Goal: Task Accomplishment & Management: Complete application form

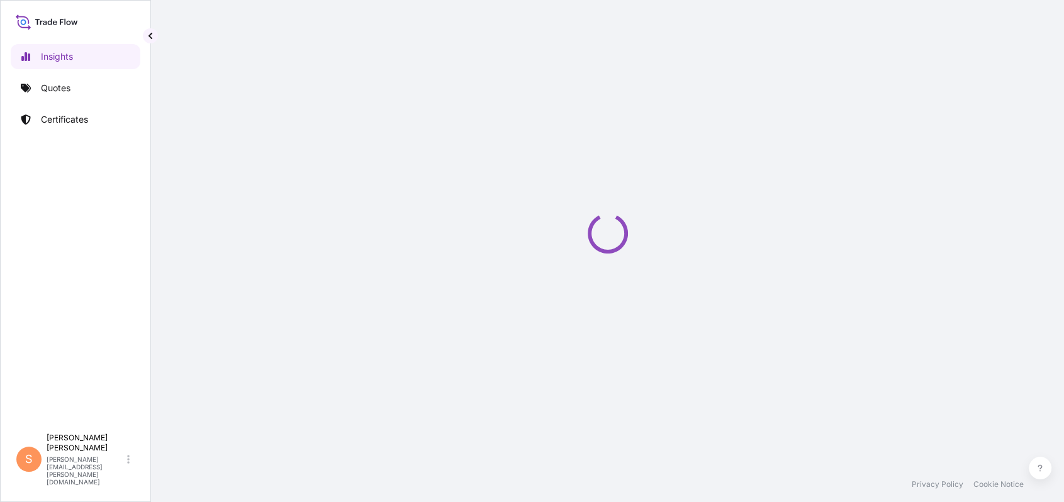
select select "2025"
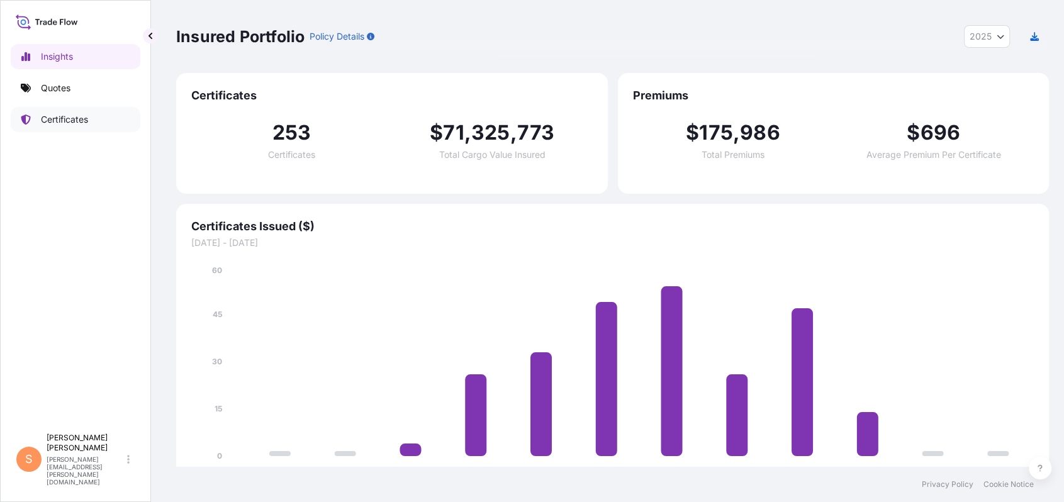
click at [52, 113] on p "Certificates" at bounding box center [64, 119] width 47 height 13
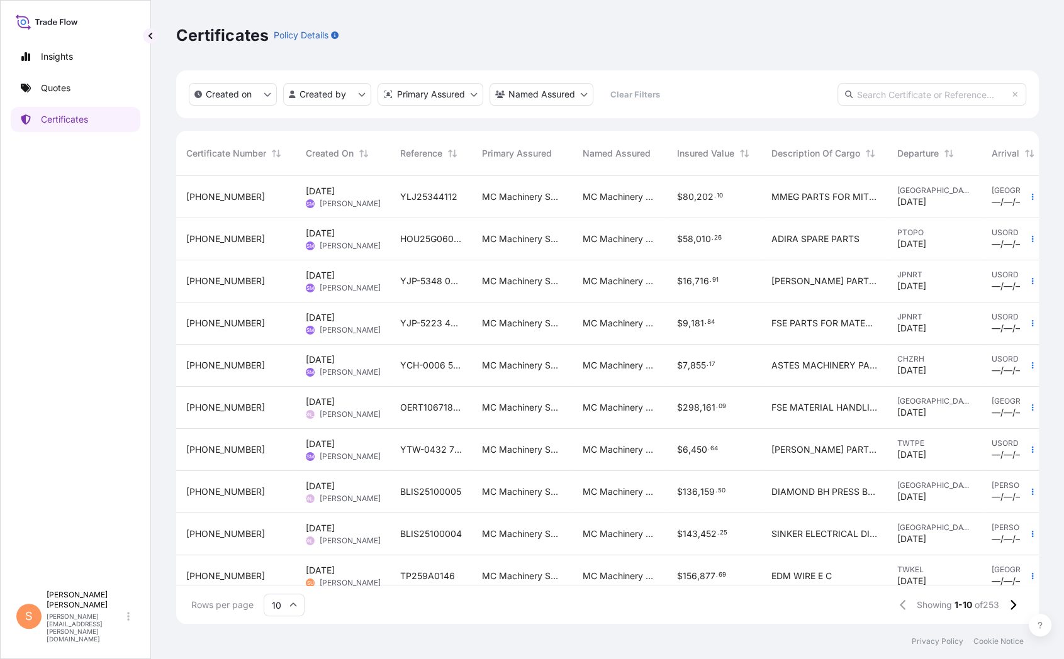
scroll to position [9, 0]
click at [289, 502] on icon at bounding box center [293, 606] width 8 height 8
click at [283, 502] on div "50" at bounding box center [281, 575] width 31 height 24
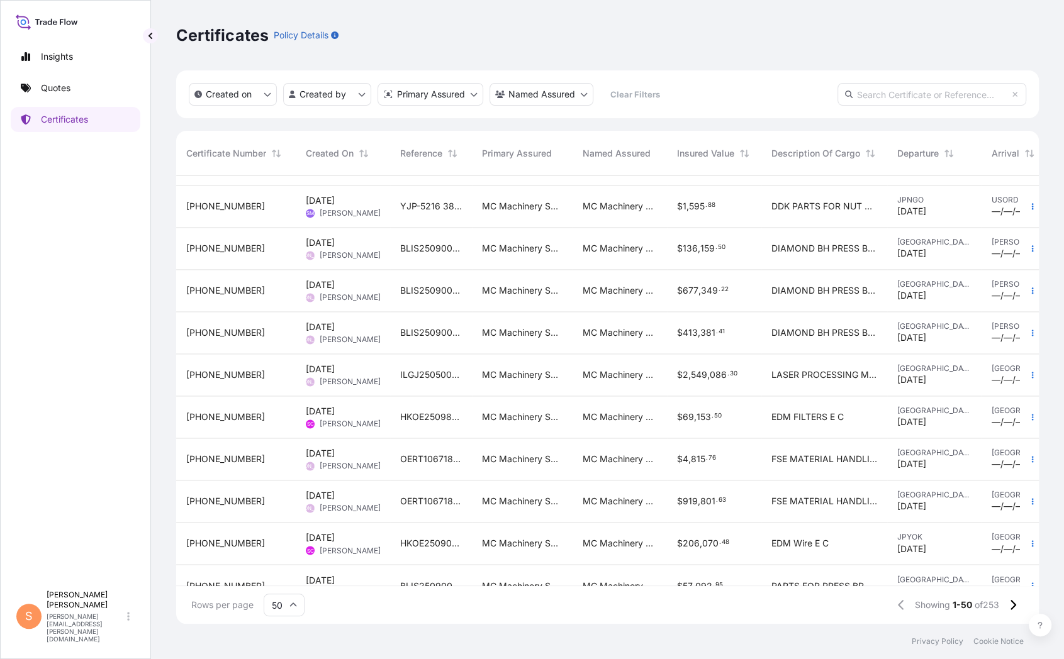
scroll to position [1695, 0]
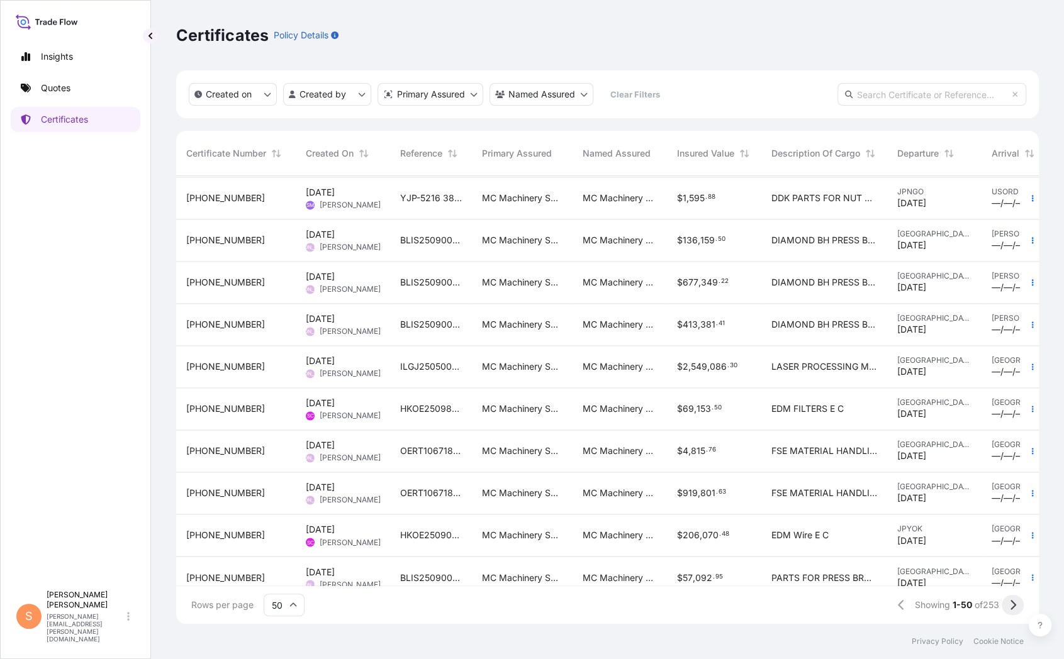
click at [1016, 502] on icon at bounding box center [1012, 605] width 7 height 11
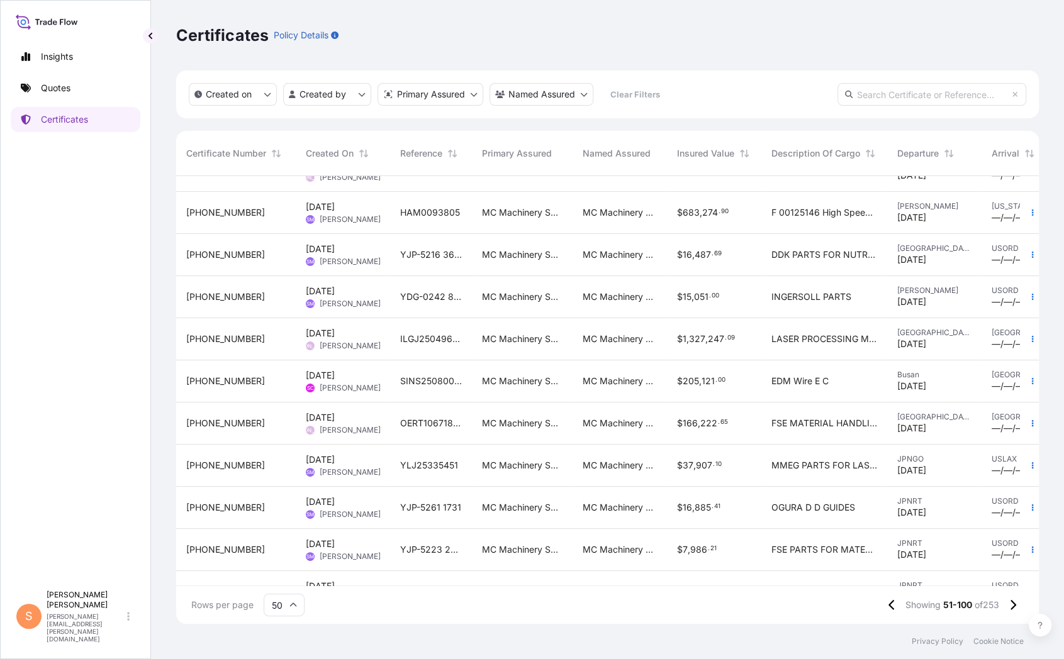
scroll to position [349, 0]
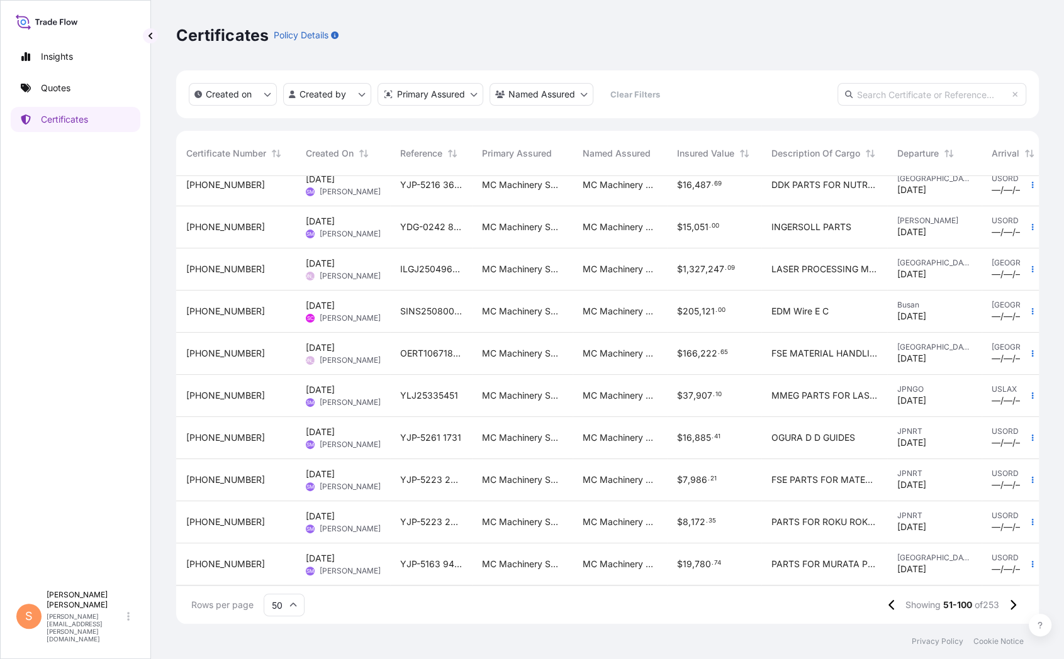
click at [324, 313] on span "[PERSON_NAME]" at bounding box center [350, 318] width 61 height 10
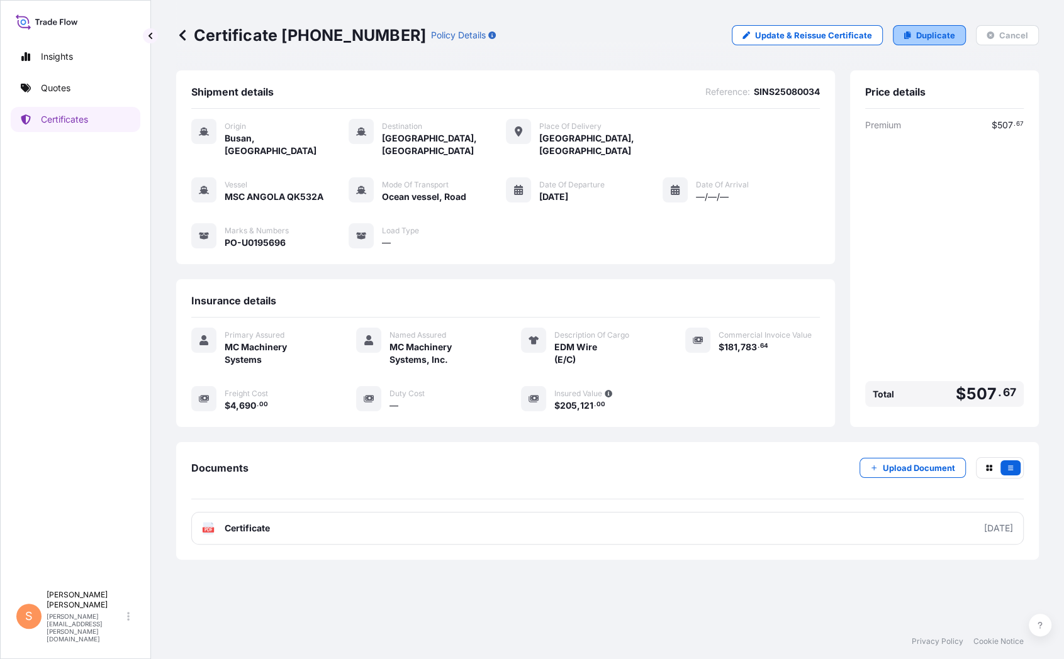
click at [924, 29] on p "Duplicate" at bounding box center [935, 35] width 39 height 13
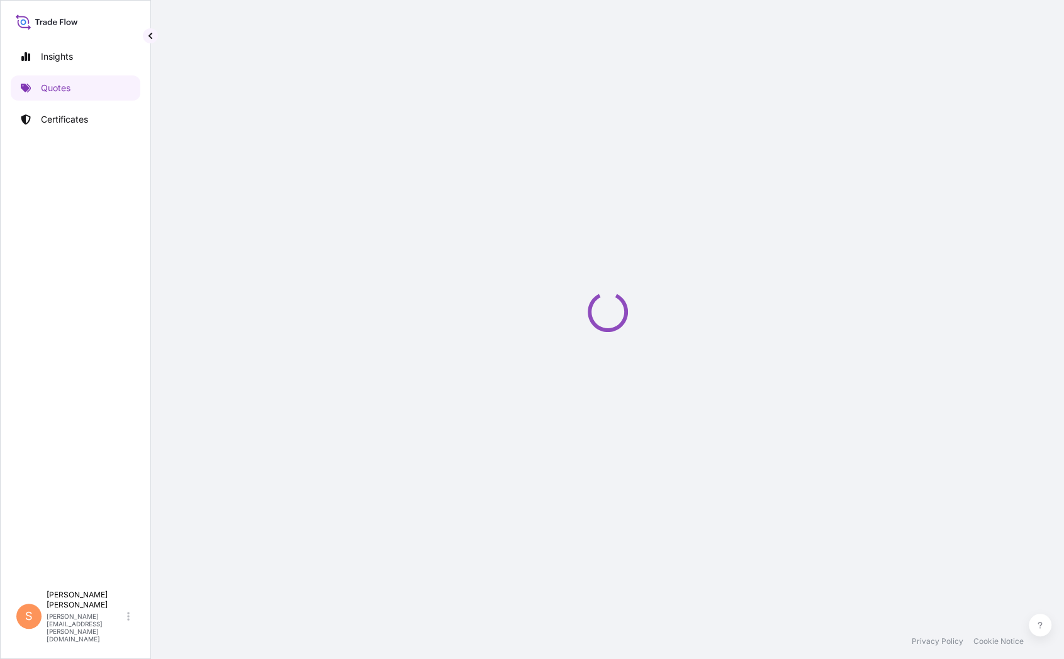
select select "Ocean Vessel"
select select "Road / [GEOGRAPHIC_DATA]"
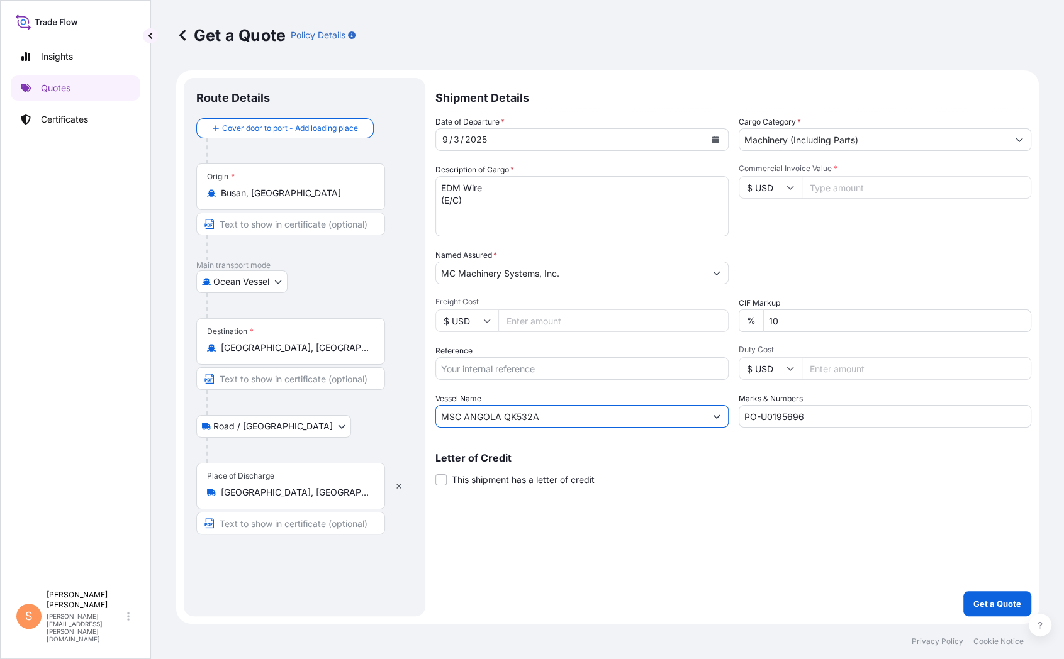
drag, startPoint x: 526, startPoint y: 381, endPoint x: 400, endPoint y: 379, distance: 125.9
click at [400, 379] on form "Route Details Cover door to port - Add loading place Place of loading Road / [G…" at bounding box center [607, 347] width 863 height 554
paste input "FRANCESCA UK537"
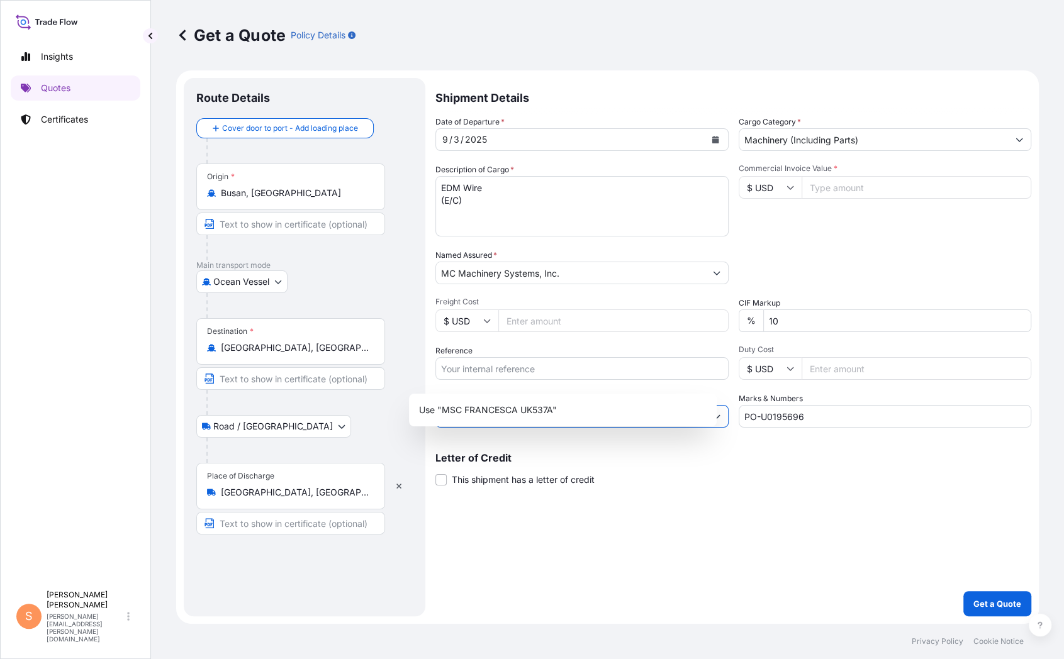
type input "MSC FRANCESCA UK537A"
click at [442, 357] on input "Reference" at bounding box center [581, 368] width 293 height 23
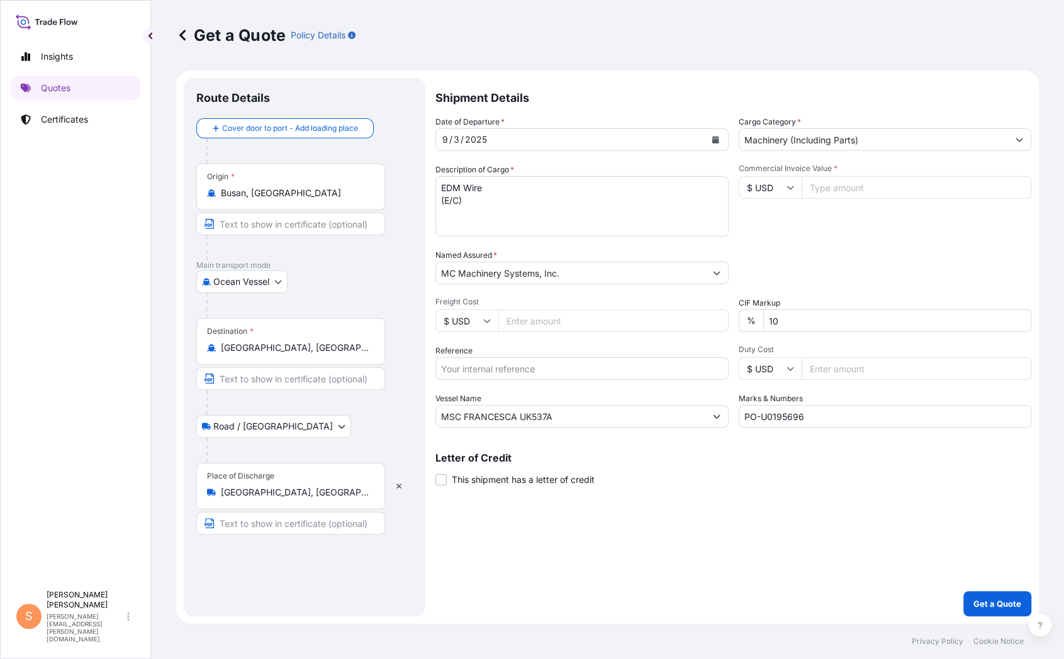
click at [482, 357] on input "Reference" at bounding box center [581, 368] width 293 height 23
paste input "SINS25090042"
type input "SINS25090042"
click at [502, 310] on input "Freight Cost" at bounding box center [613, 321] width 230 height 23
type input "192349.88"
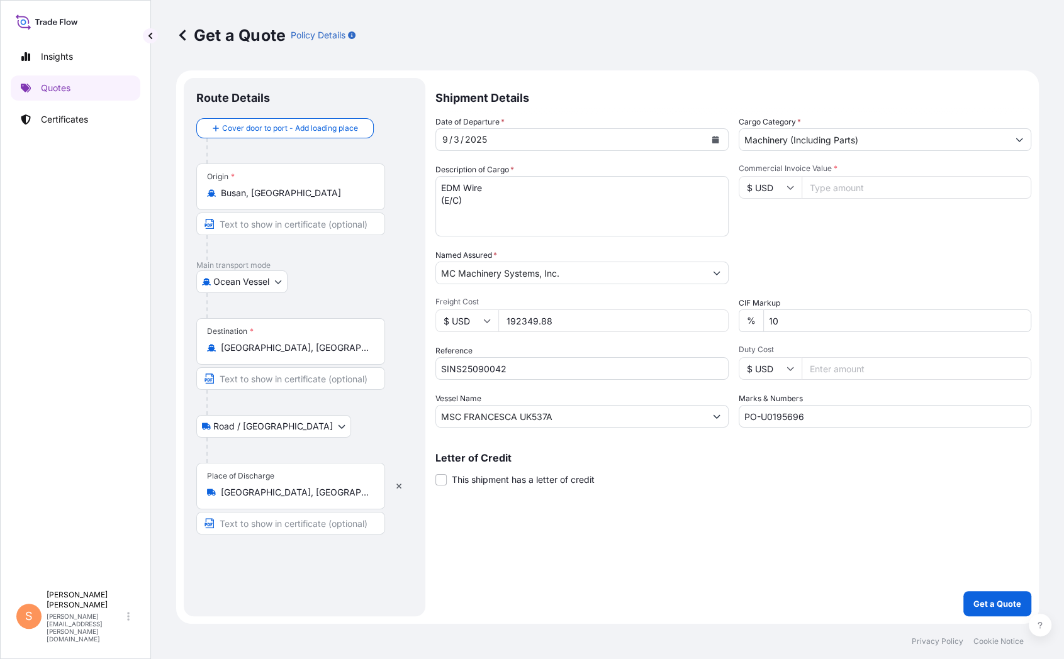
drag, startPoint x: 544, startPoint y: 286, endPoint x: 420, endPoint y: 288, distance: 123.3
click at [435, 310] on div "$ USD 192349.88" at bounding box center [581, 321] width 293 height 23
click at [819, 176] on input "Commercial Invoice Value *" at bounding box center [917, 187] width 230 height 23
type input "192349.88"
click at [501, 310] on input "Freight Cost" at bounding box center [613, 321] width 230 height 23
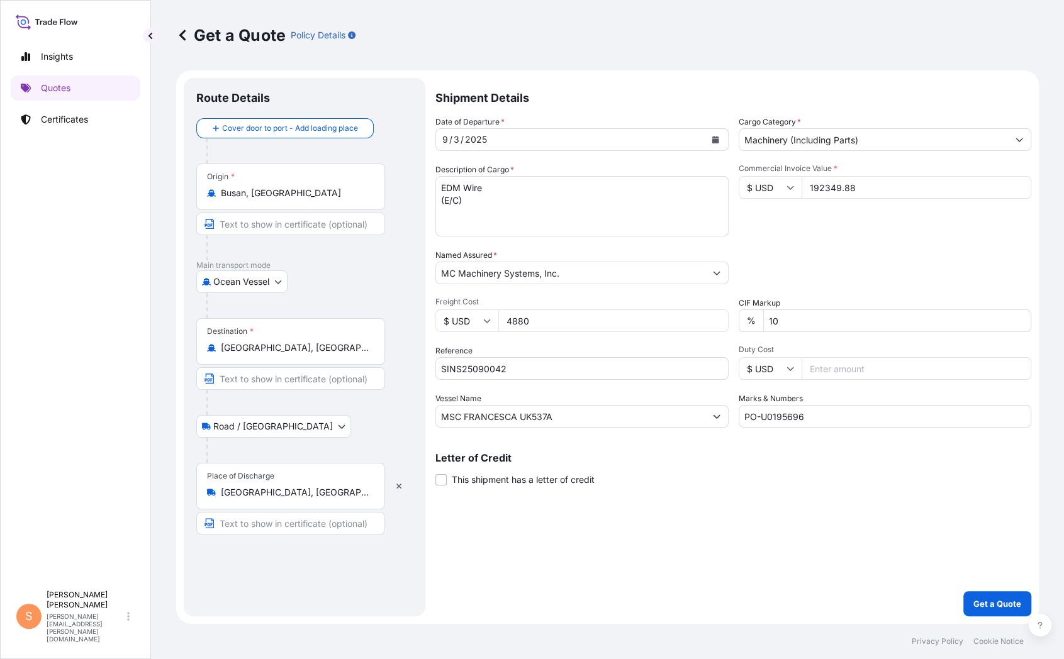
type input "4880"
drag, startPoint x: 796, startPoint y: 376, endPoint x: 755, endPoint y: 376, distance: 40.9
click at [755, 405] on input "PO-U0195696" at bounding box center [885, 416] width 293 height 23
type input "PO-U0195679, U0197978"
click at [991, 502] on p "Get a Quote" at bounding box center [997, 604] width 48 height 13
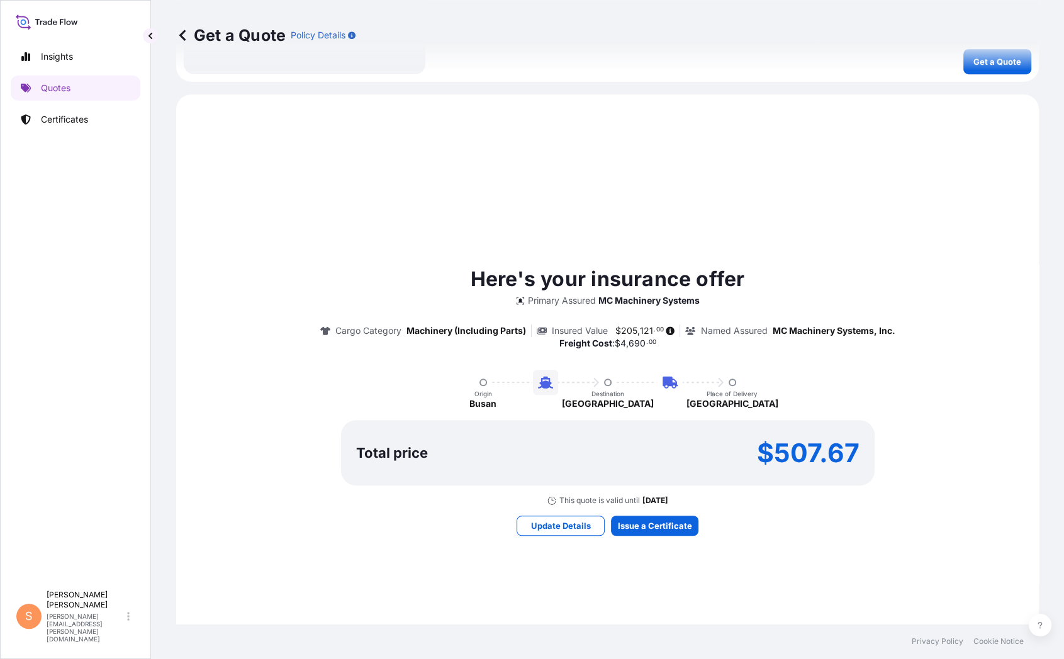
scroll to position [646, 0]
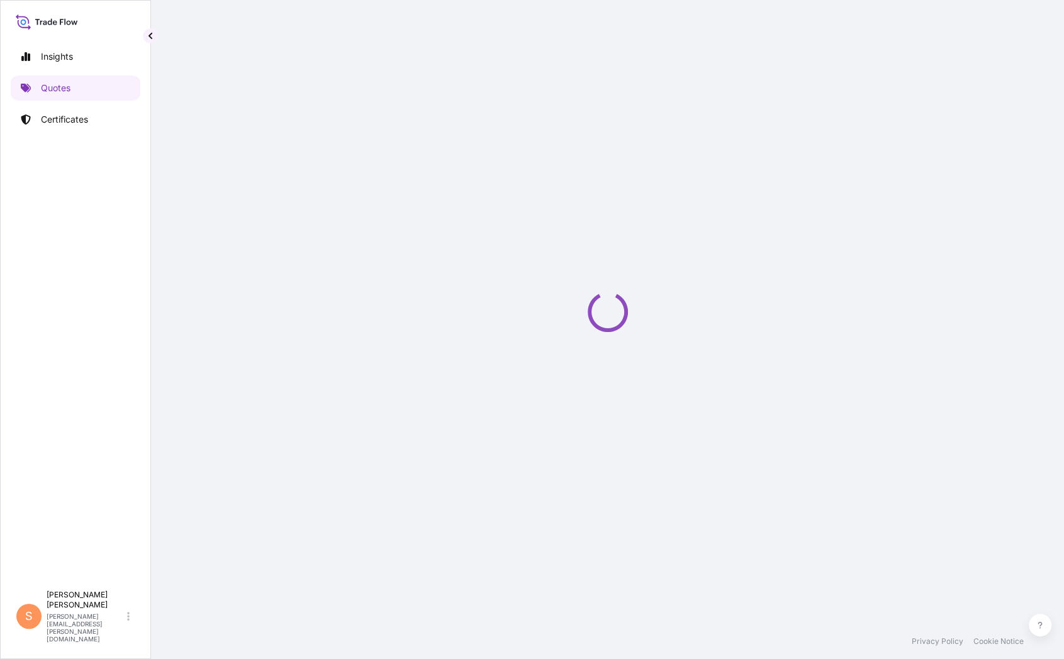
select select "Ocean Vessel"
select select "Road / [GEOGRAPHIC_DATA]"
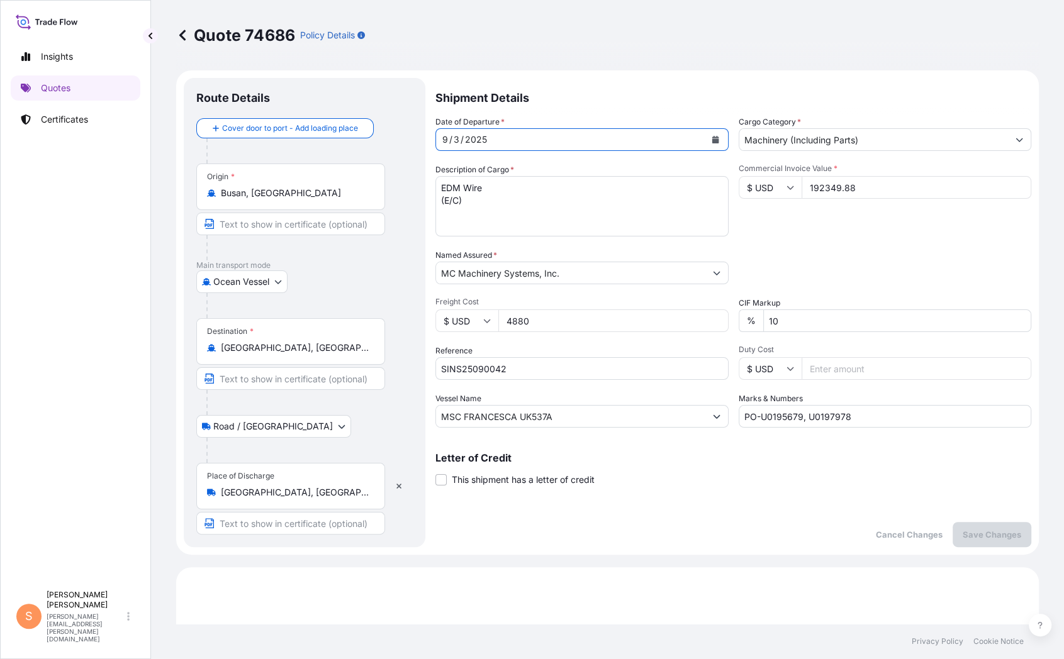
click at [712, 136] on icon "Calendar" at bounding box center [715, 140] width 7 height 8
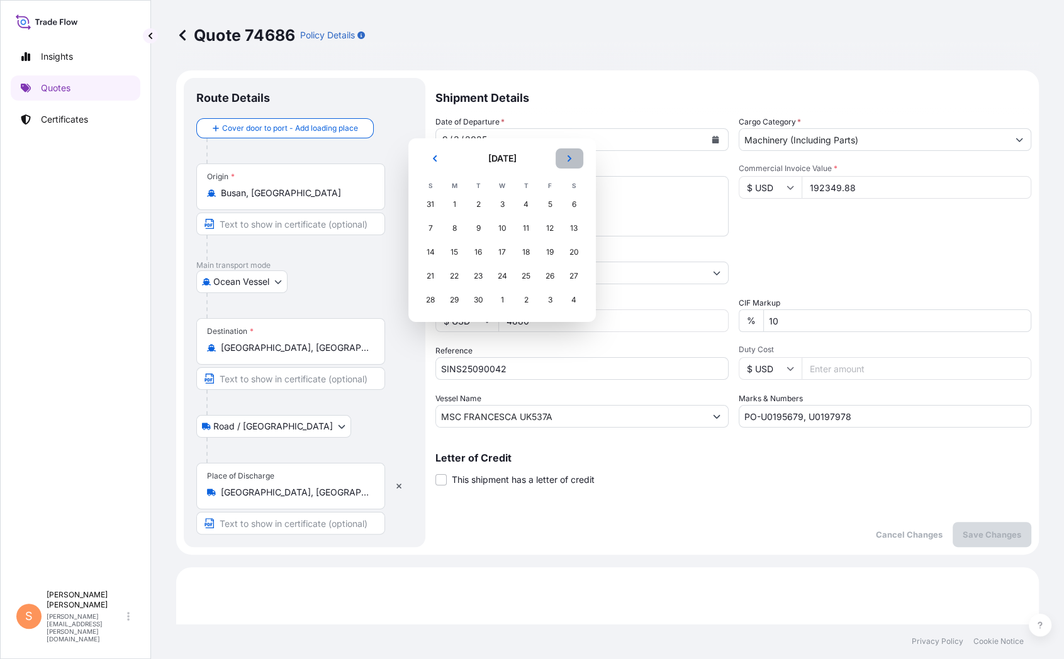
click at [566, 156] on icon "Next" at bounding box center [570, 159] width 8 height 8
click at [515, 199] on div "2" at bounding box center [526, 204] width 23 height 23
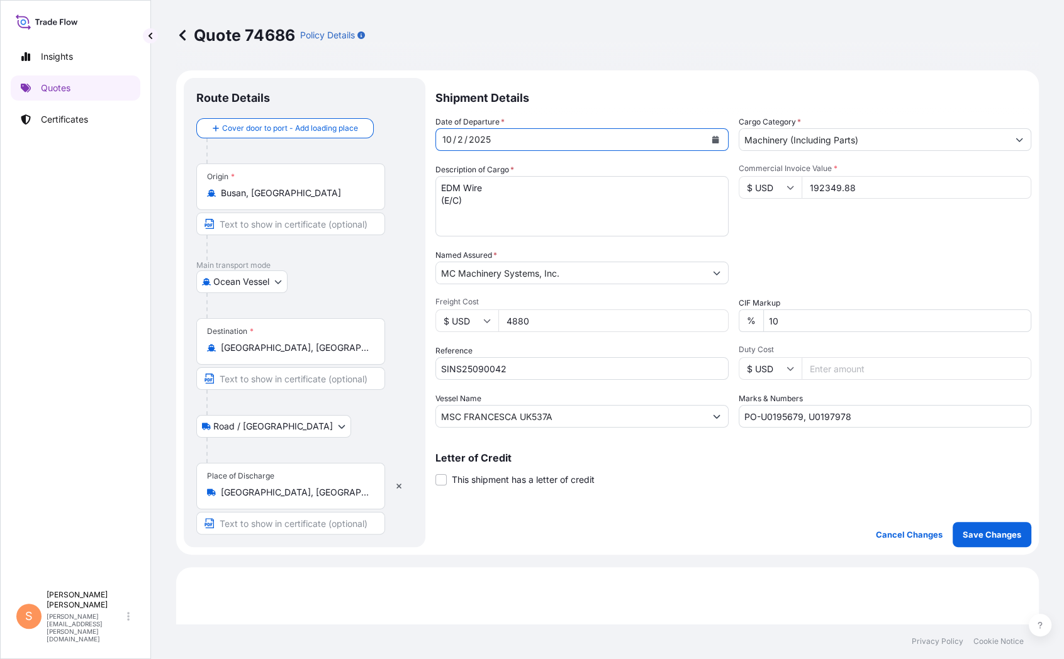
click at [775, 405] on input "PO-U0195679, U0197978" at bounding box center [885, 416] width 293 height 23
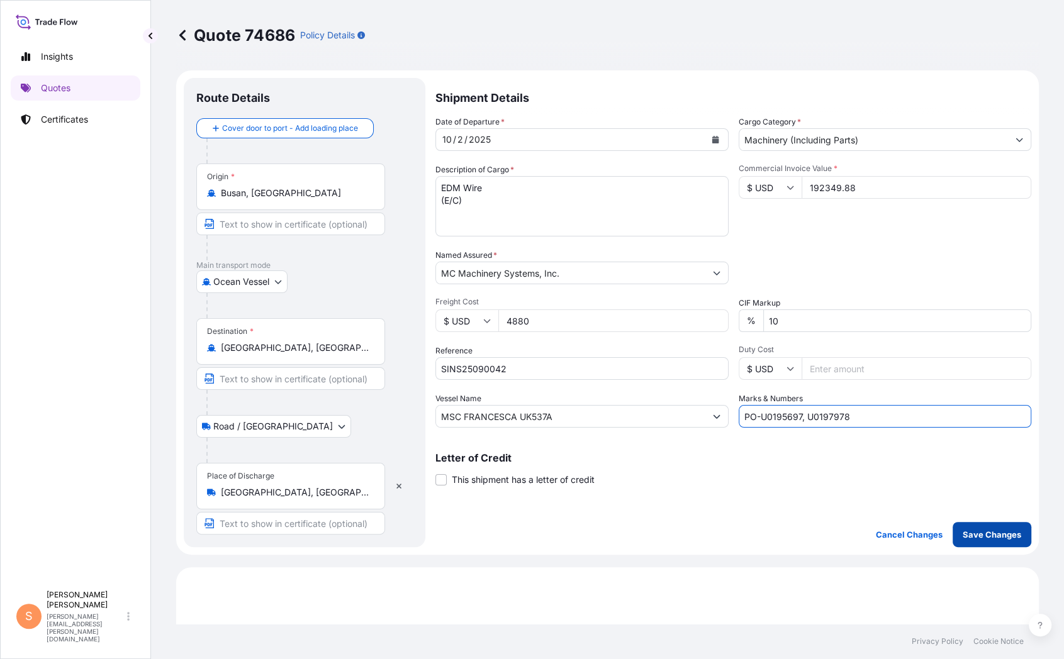
type input "PO-U0195697, U0197978"
click at [971, 502] on button "Save Changes" at bounding box center [992, 534] width 79 height 25
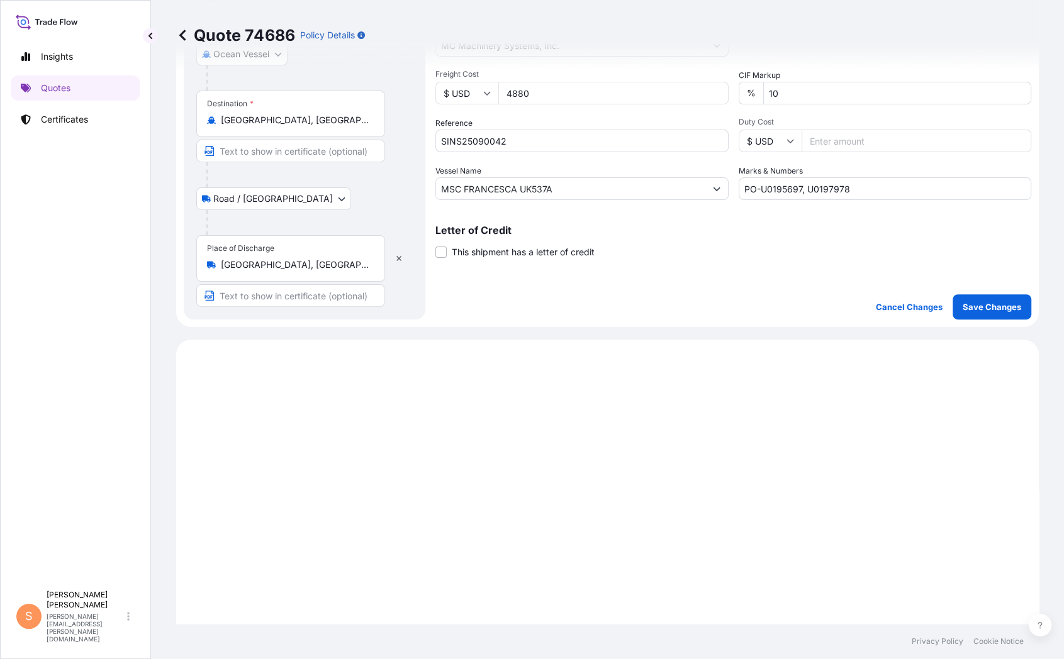
scroll to position [441, 0]
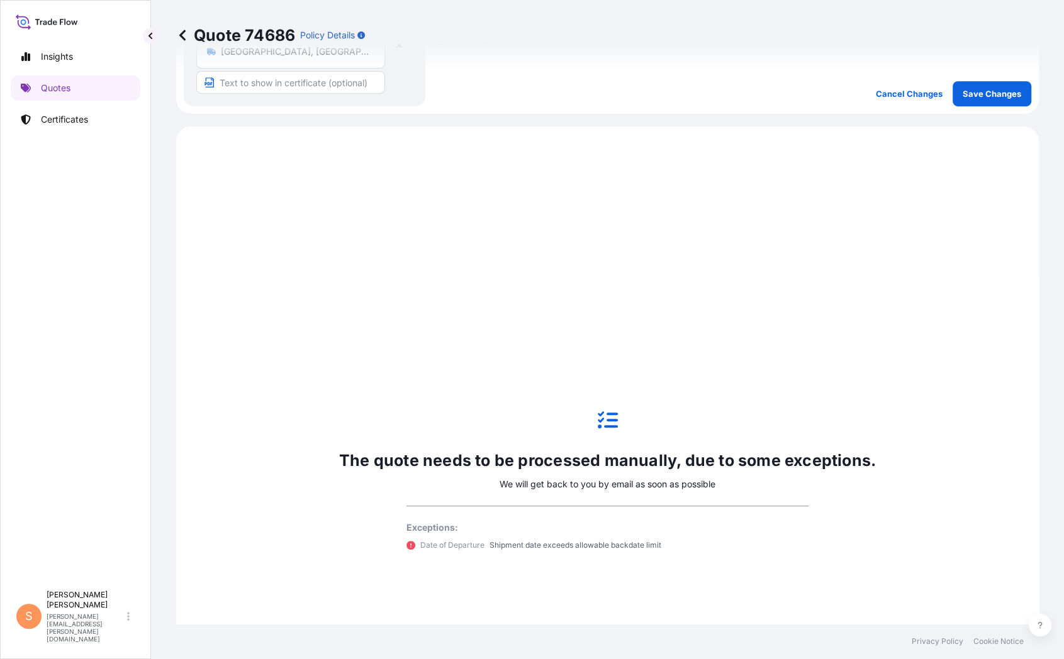
select select "Ocean Vessel"
select select "Road / [GEOGRAPHIC_DATA]"
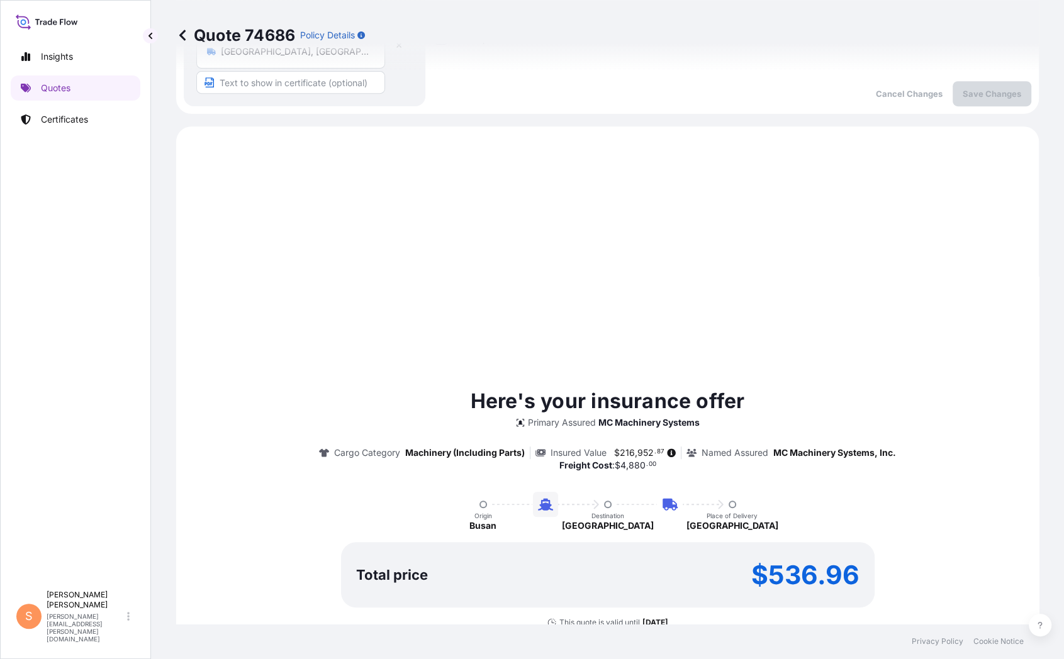
click at [670, 221] on div "Here's your insurance offer Primary Assured MC Machinery Systems Cargo Category…" at bounding box center [607, 522] width 827 height 756
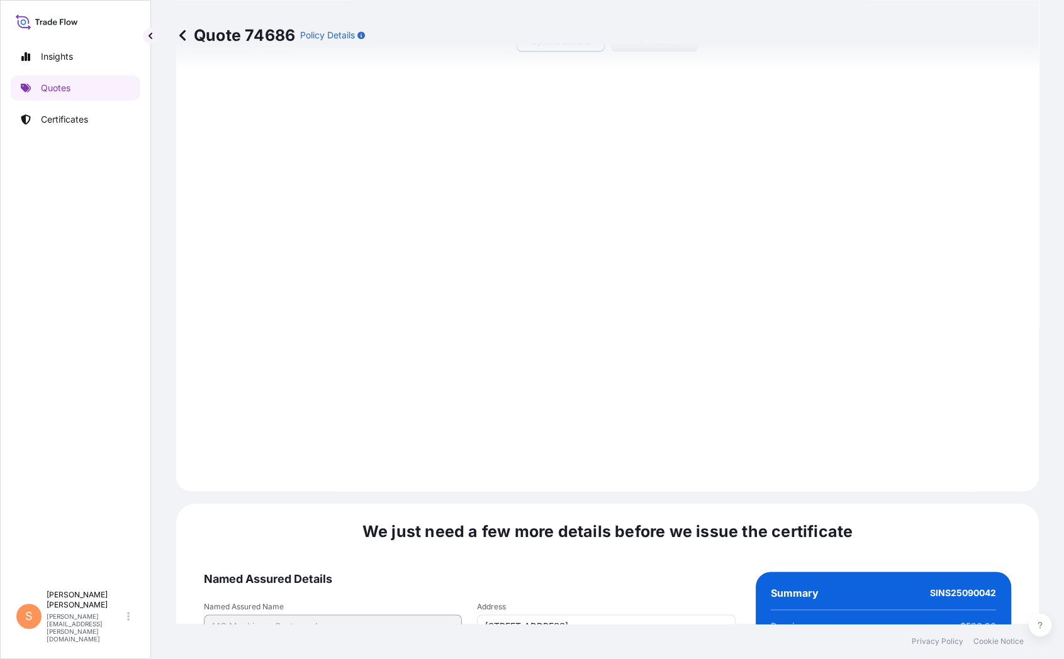
scroll to position [1232, 0]
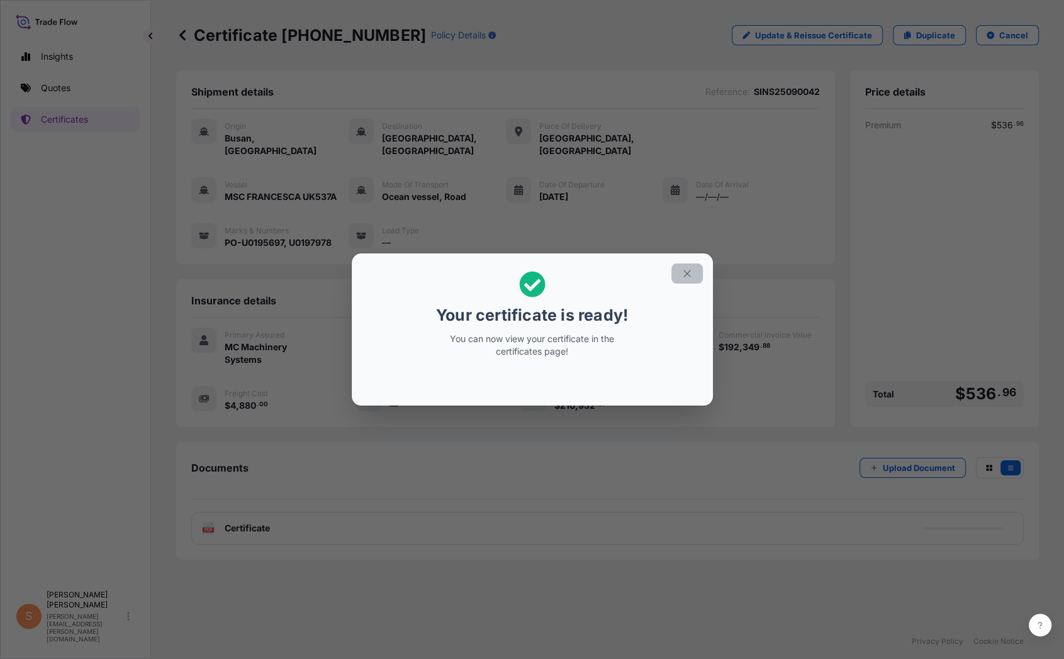
click at [671, 272] on button "button" at bounding box center [686, 274] width 31 height 20
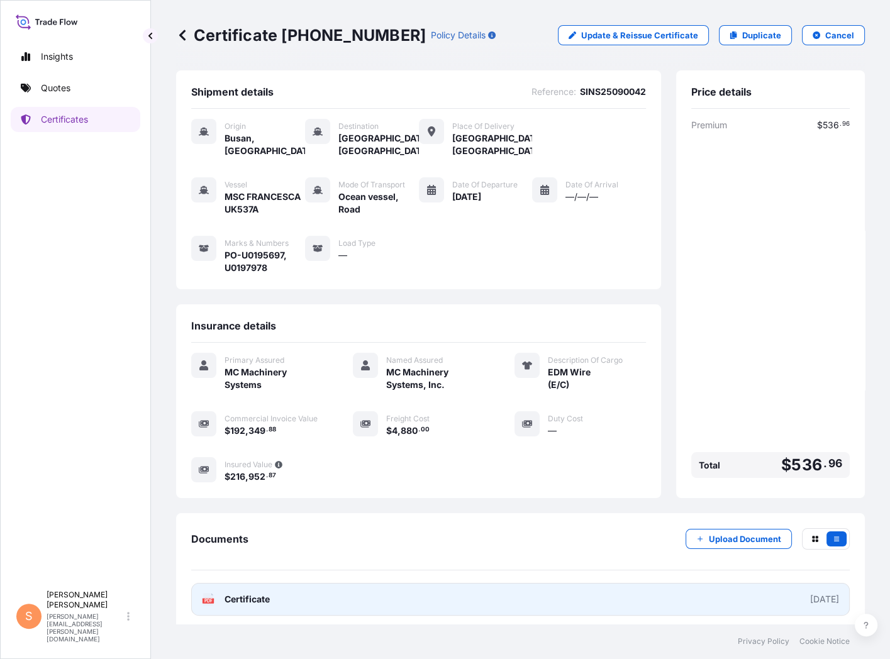
click at [273, 502] on link "PDF Certificate [DATE]" at bounding box center [520, 599] width 659 height 33
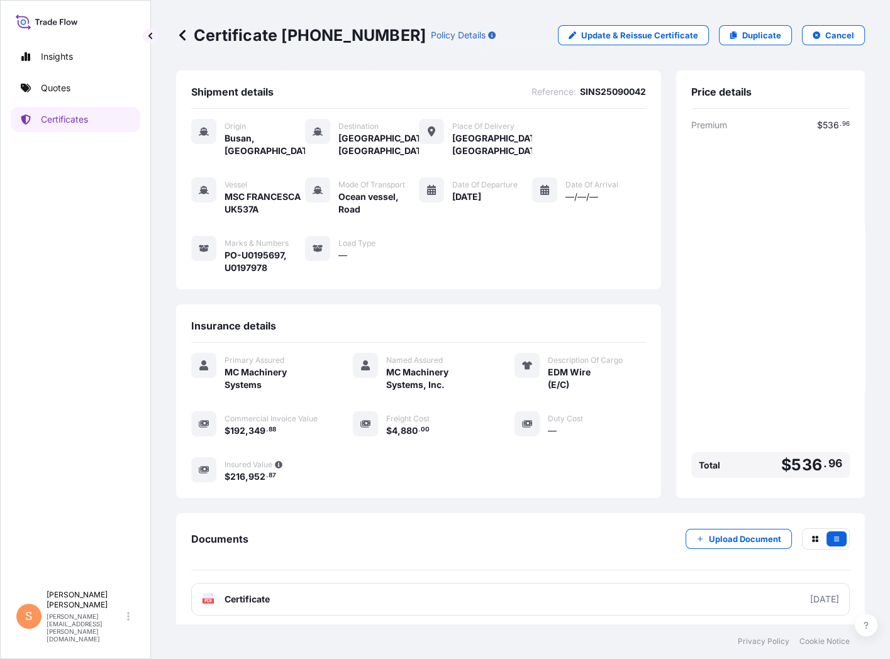
click at [708, 245] on div "Premium $ 536 . 96 Total $ 536 . 96" at bounding box center [771, 301] width 159 height 364
